Goal: Entertainment & Leisure: Consume media (video, audio)

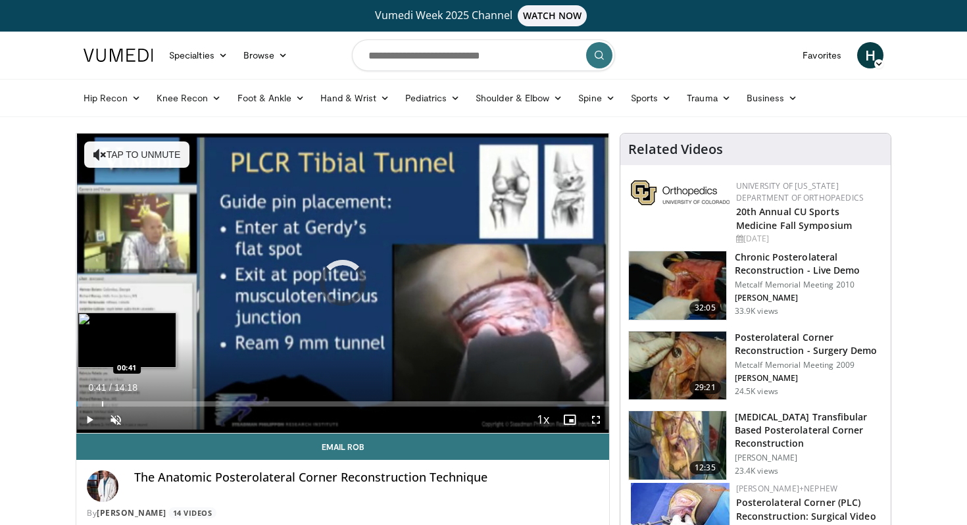
click at [102, 404] on div "Progress Bar" at bounding box center [102, 403] width 1 height 5
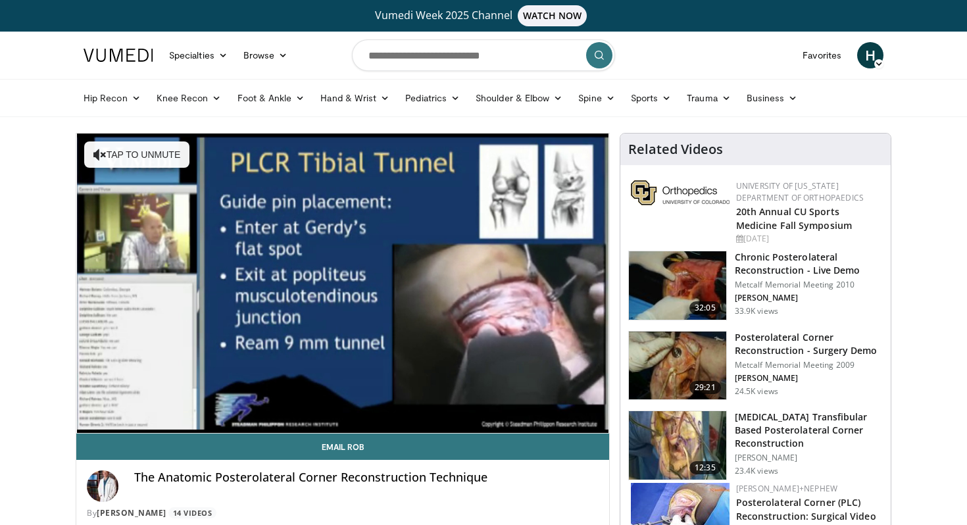
click at [126, 407] on video-js "**********" at bounding box center [342, 284] width 533 height 300
click at [167, 417] on video-js "**********" at bounding box center [342, 284] width 533 height 300
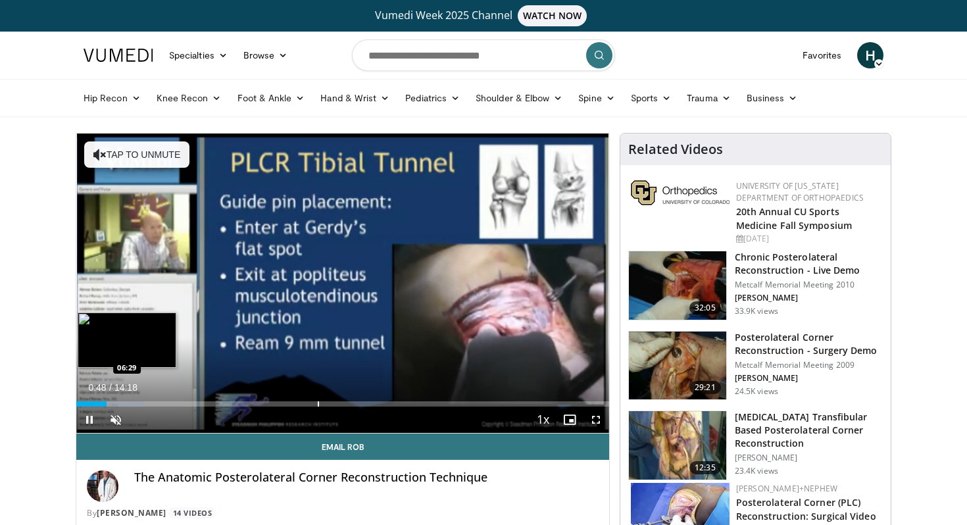
click at [318, 406] on div "Progress Bar" at bounding box center [318, 403] width 1 height 5
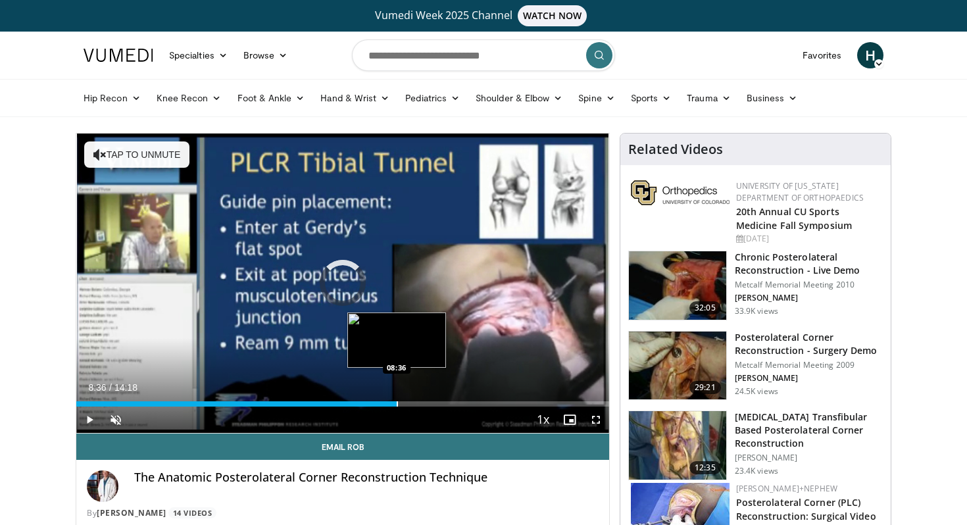
click at [397, 401] on div "Progress Bar" at bounding box center [397, 403] width 1 height 5
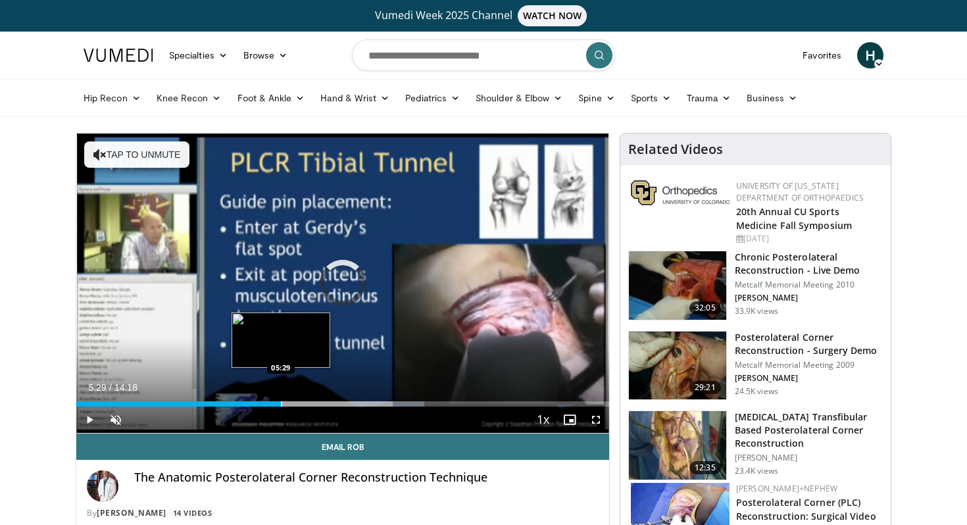
click at [280, 399] on div "Loaded : 65.28% 05:29 05:29" at bounding box center [342, 400] width 533 height 12
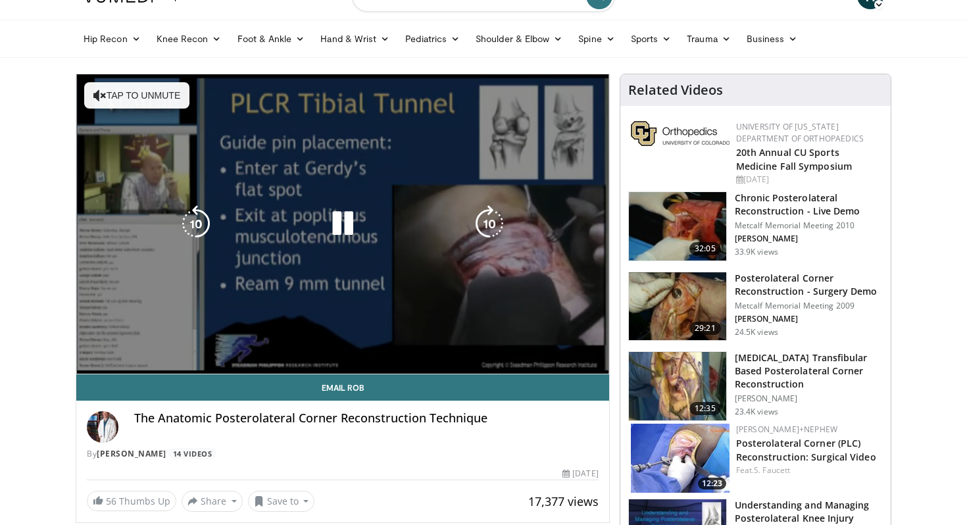
scroll to position [85, 0]
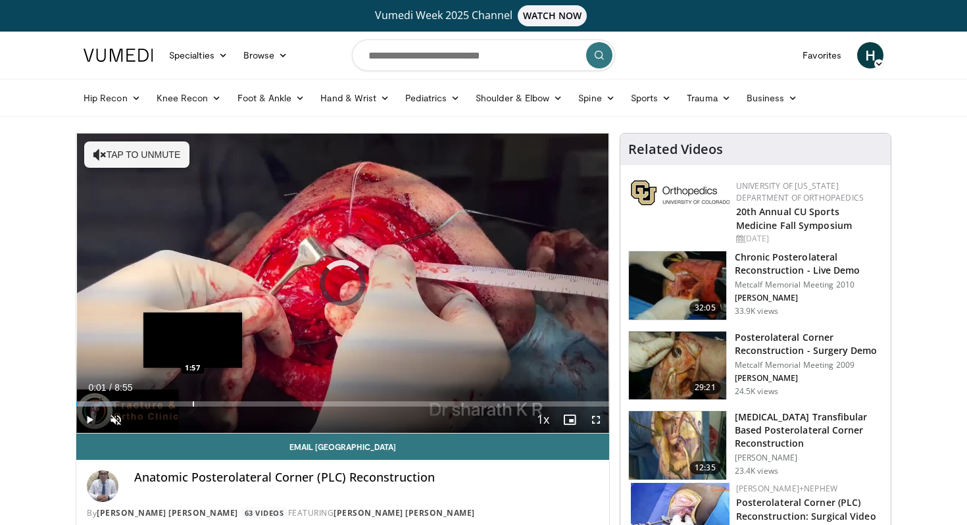
click at [193, 402] on div "Progress Bar" at bounding box center [193, 403] width 1 height 5
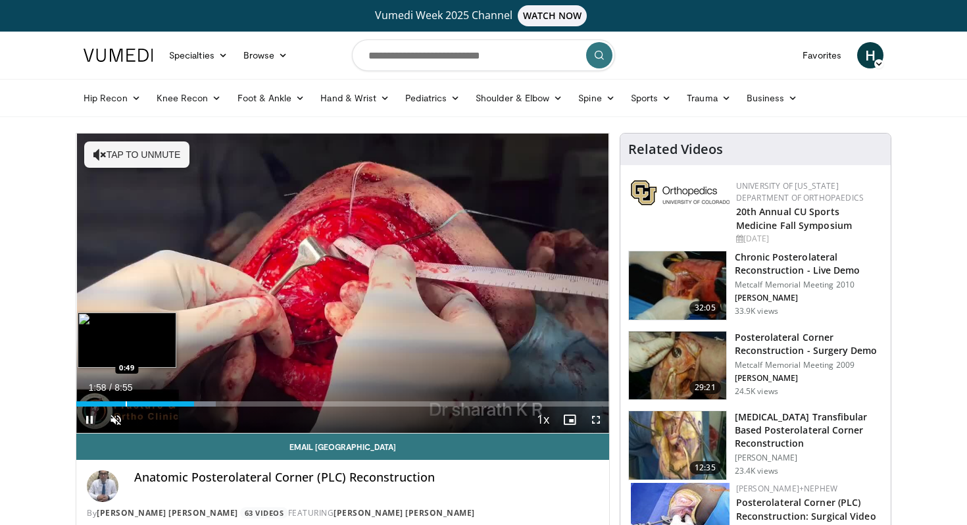
click at [126, 402] on div "Progress Bar" at bounding box center [126, 403] width 1 height 5
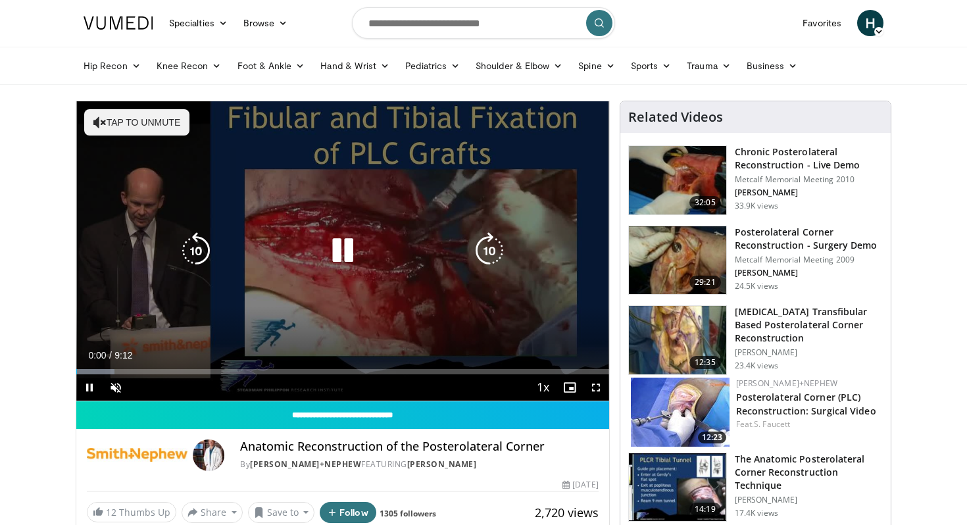
scroll to position [34, 0]
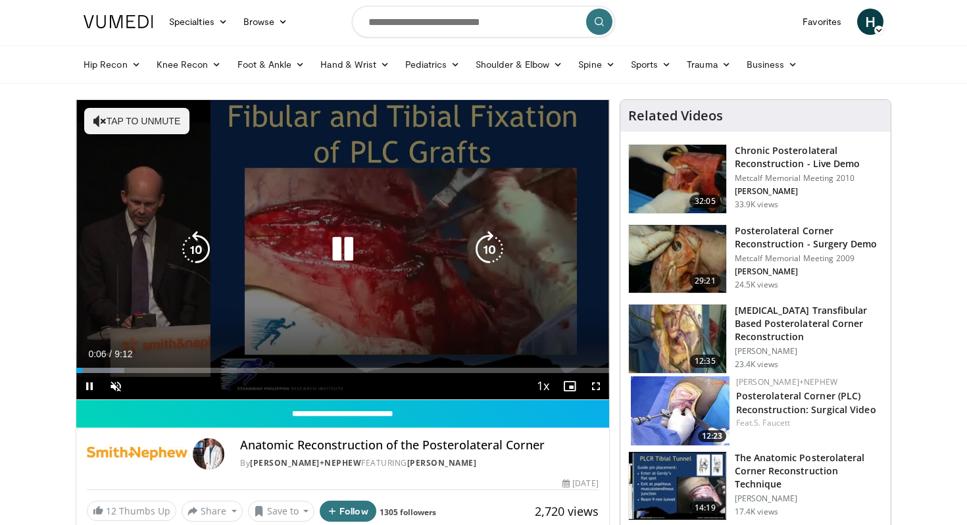
click at [343, 268] on icon "Video Player" at bounding box center [342, 249] width 37 height 37
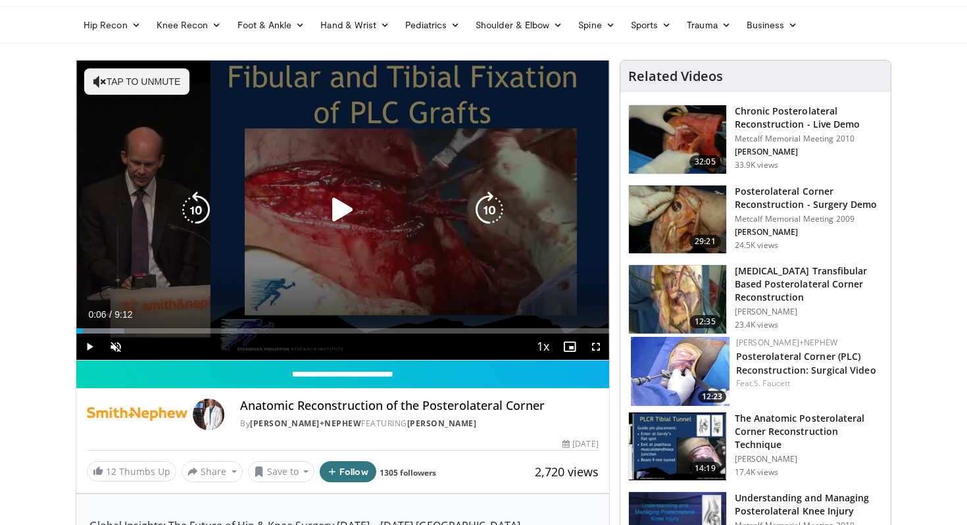
scroll to position [72, 0]
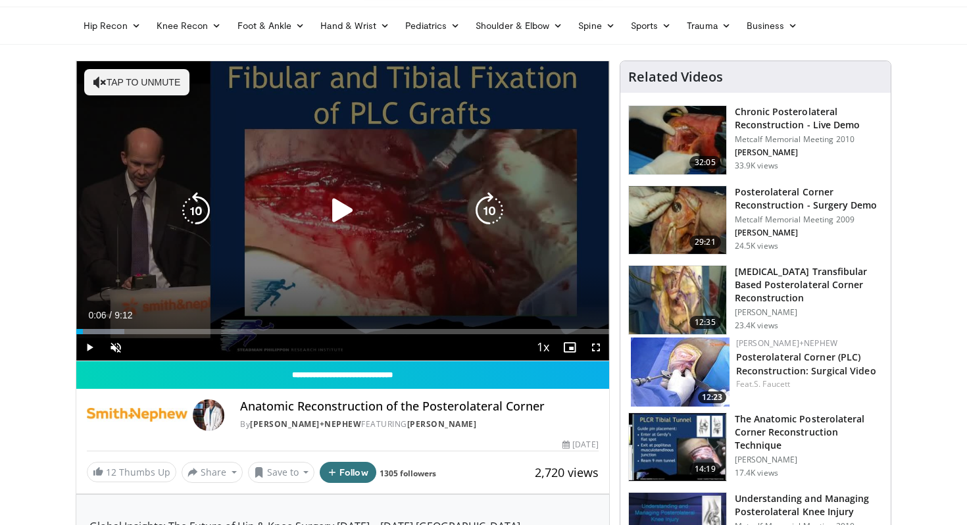
click at [339, 205] on icon "Video Player" at bounding box center [342, 210] width 37 height 37
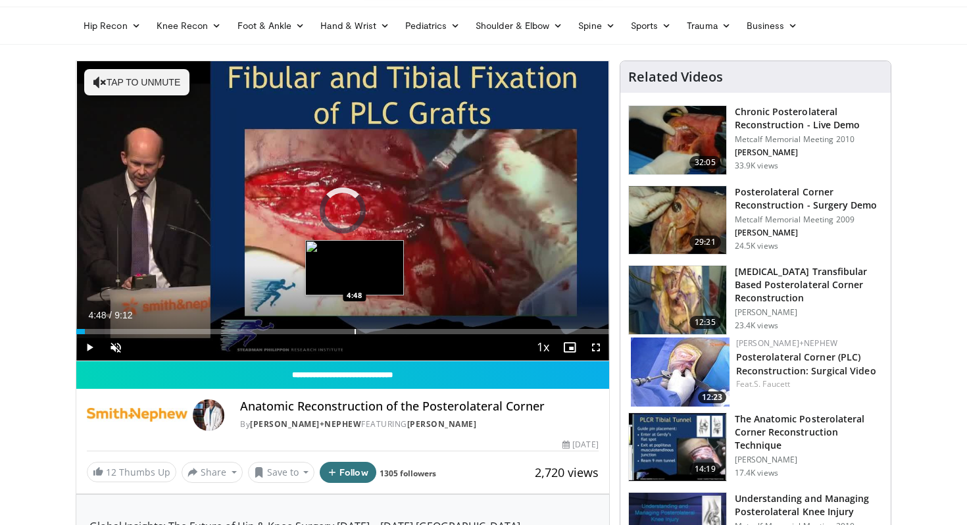
click at [354, 330] on div "Progress Bar" at bounding box center [354, 331] width 1 height 5
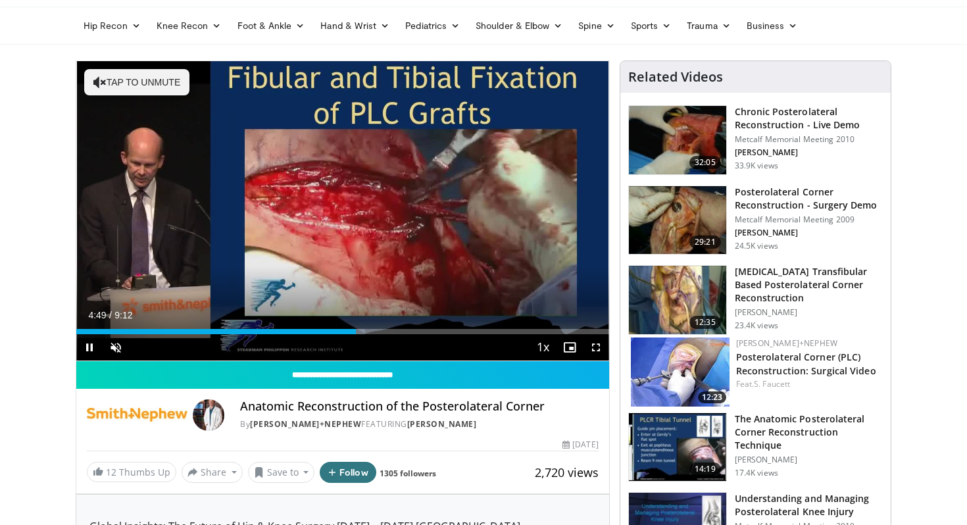
click at [408, 335] on div "Current Time 4:49 / Duration 9:12 Pause Skip Backward Skip Forward Unmute Loade…" at bounding box center [342, 347] width 533 height 26
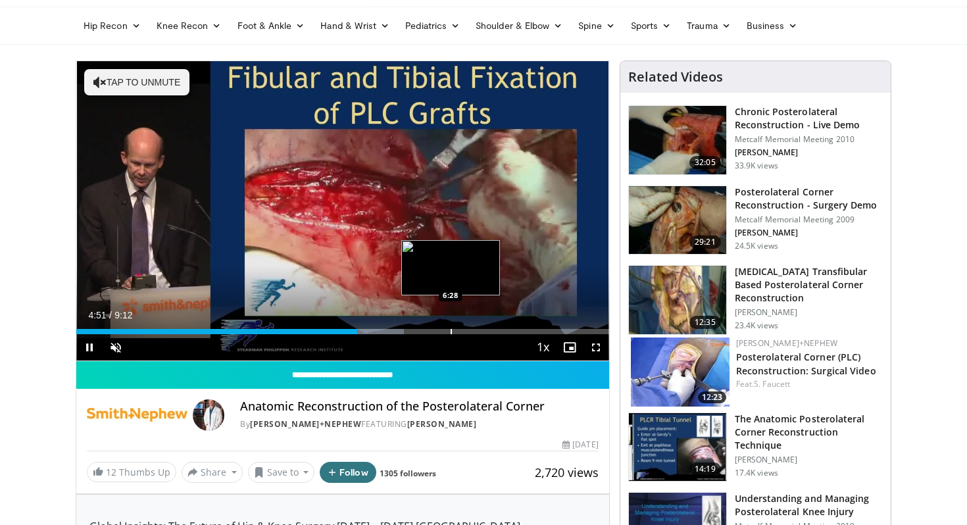
click at [450, 332] on div "Progress Bar" at bounding box center [450, 331] width 1 height 5
